Goal: Task Accomplishment & Management: Complete application form

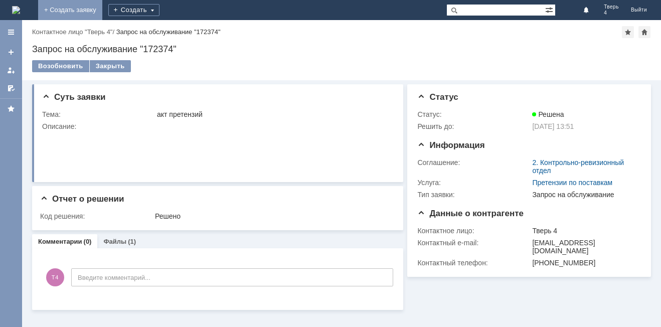
click at [102, 15] on link "+ Создать заявку" at bounding box center [70, 10] width 64 height 20
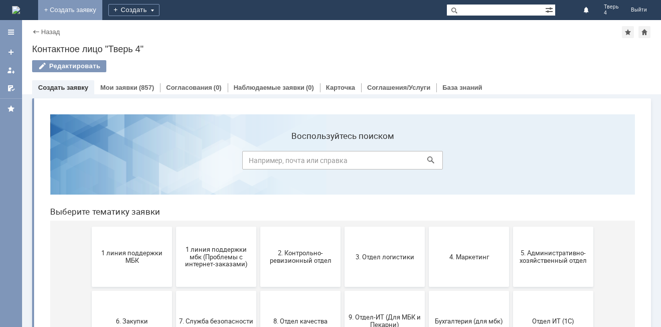
click at [102, 8] on link "+ Создать заявку" at bounding box center [70, 10] width 64 height 20
click at [159, 12] on div "Создать" at bounding box center [133, 10] width 51 height 12
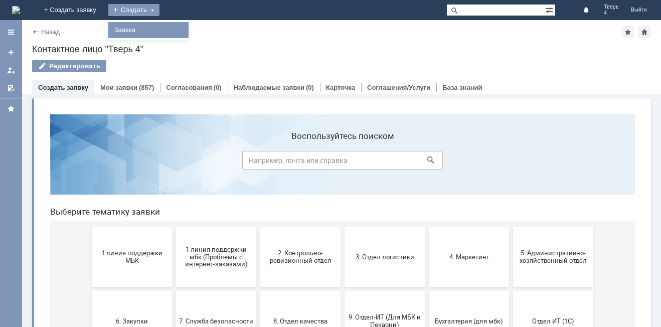
click at [187, 29] on link "Заявка" at bounding box center [148, 30] width 76 height 12
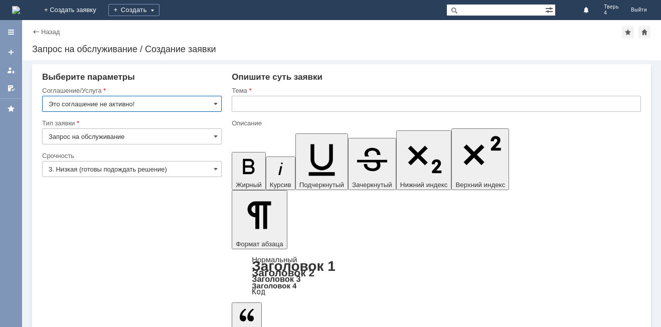
click at [244, 108] on input "text" at bounding box center [436, 104] width 409 height 16
click at [200, 100] on input "Это соглашение не активно!" at bounding box center [132, 104] width 180 height 16
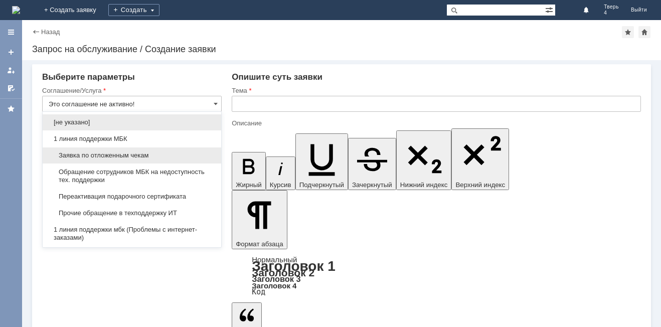
click at [119, 153] on span "Заявка по отложенным чекам" at bounding box center [132, 155] width 166 height 8
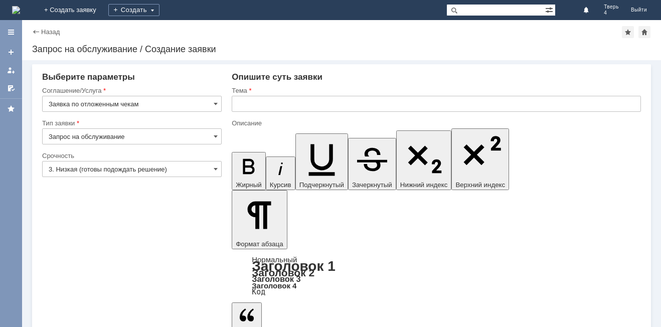
type input "Заявка по отложенным чекам"
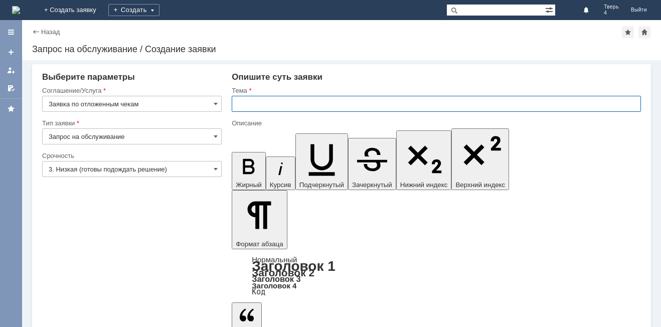
click at [243, 108] on input "text" at bounding box center [436, 104] width 409 height 16
click at [300, 105] on input "Отложенные чеки 28082025" at bounding box center [436, 104] width 409 height 16
click at [302, 107] on input "Отложенные чеки 28082025" at bounding box center [436, 104] width 409 height 16
click at [312, 107] on input "Отложенные чеки 28.082025" at bounding box center [436, 104] width 409 height 16
type input "Отложенные чеки [DATE]"
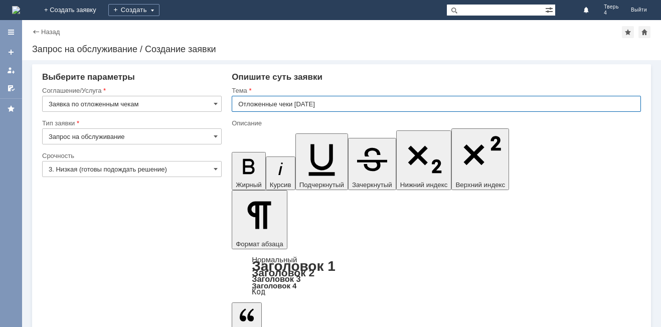
click at [178, 137] on input "Запрос на обслуживание" at bounding box center [132, 136] width 180 height 16
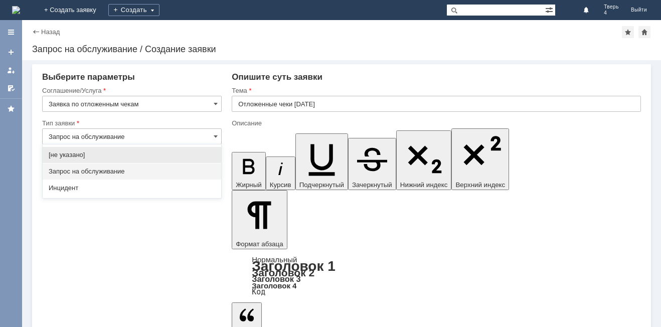
click at [193, 133] on input "Запрос на обслуживание" at bounding box center [132, 136] width 180 height 16
click at [207, 134] on input "Запрос на обслуживание" at bounding box center [132, 136] width 180 height 16
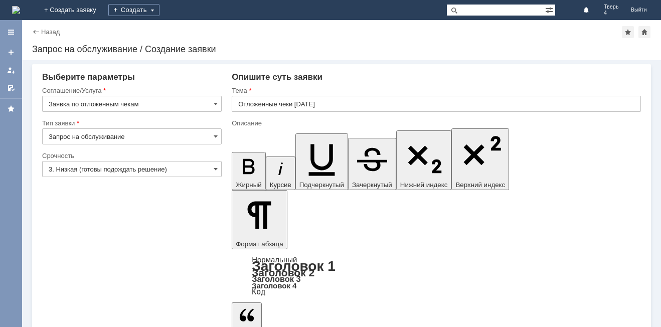
type input "Запрос на обслуживание"
click at [147, 168] on input "3. Низкая (готовы подождать решение)" at bounding box center [132, 169] width 180 height 16
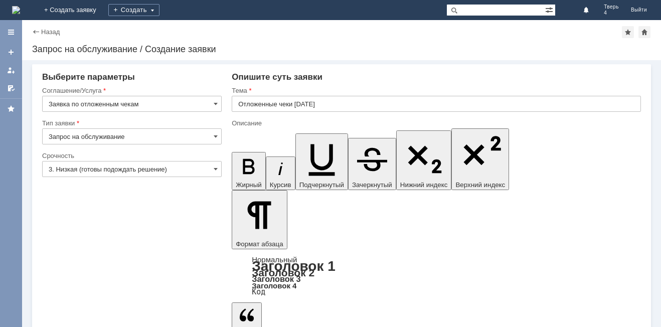
type input "3. Низкая (готовы подождать решение)"
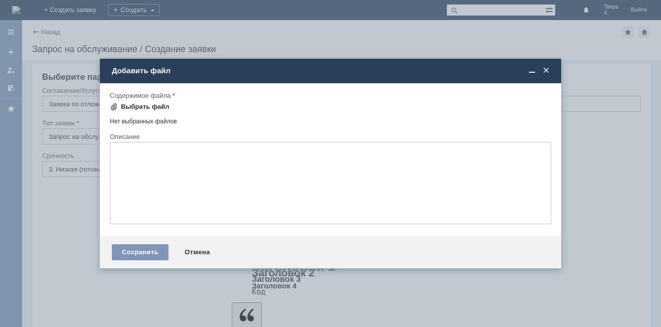
click at [145, 110] on div "Выбрать файл" at bounding box center [145, 107] width 49 height 8
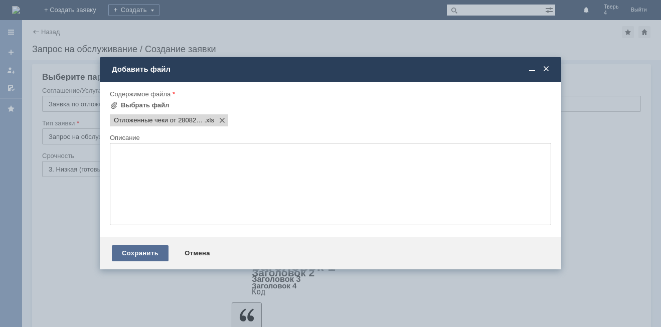
click at [119, 254] on div "Сохранить" at bounding box center [140, 253] width 57 height 16
